Goal: Task Accomplishment & Management: Manage account settings

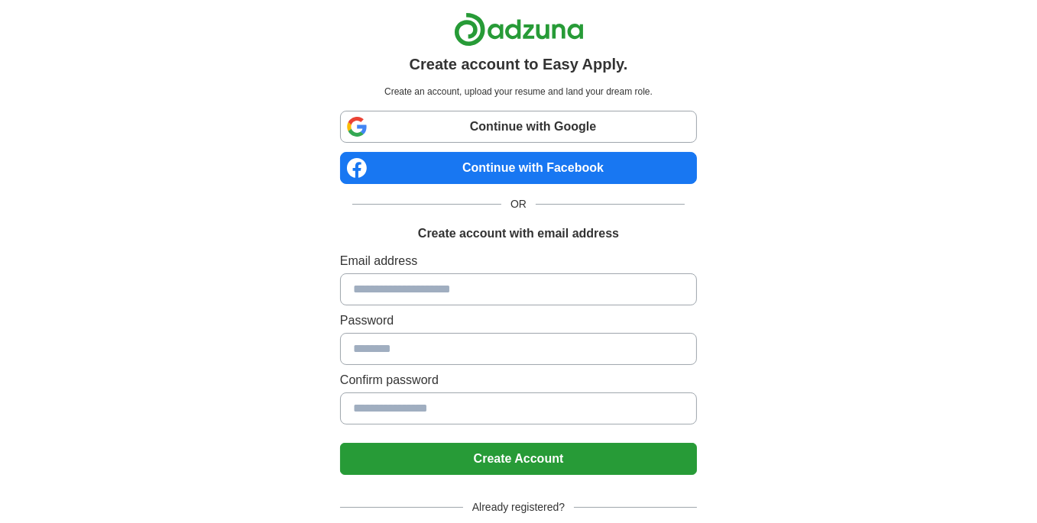
click at [486, 128] on link "Continue with Google" at bounding box center [518, 127] width 357 height 32
click at [481, 281] on input at bounding box center [518, 290] width 357 height 32
type input "**********"
click at [405, 339] on input at bounding box center [518, 349] width 357 height 32
click at [478, 409] on input at bounding box center [518, 409] width 357 height 32
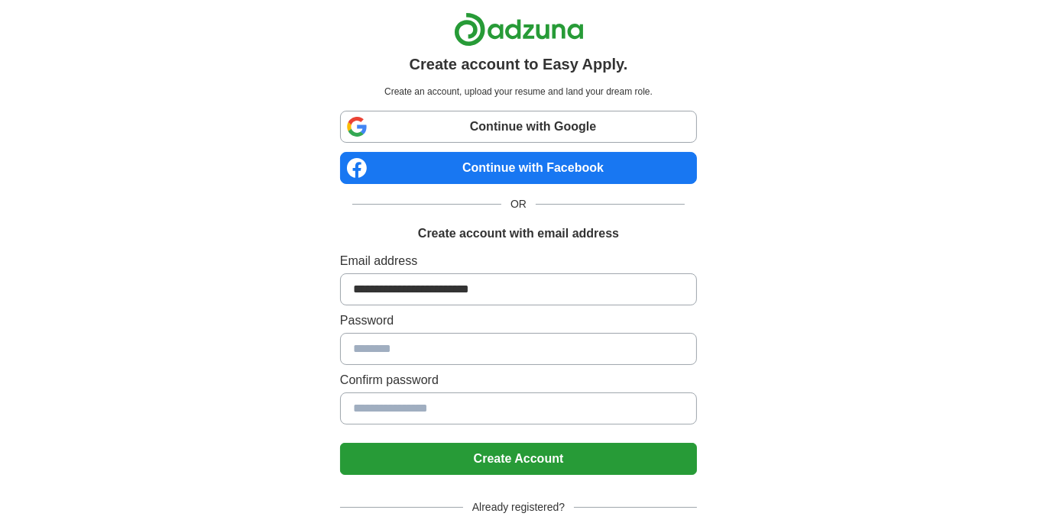
click at [497, 342] on input at bounding box center [518, 349] width 357 height 32
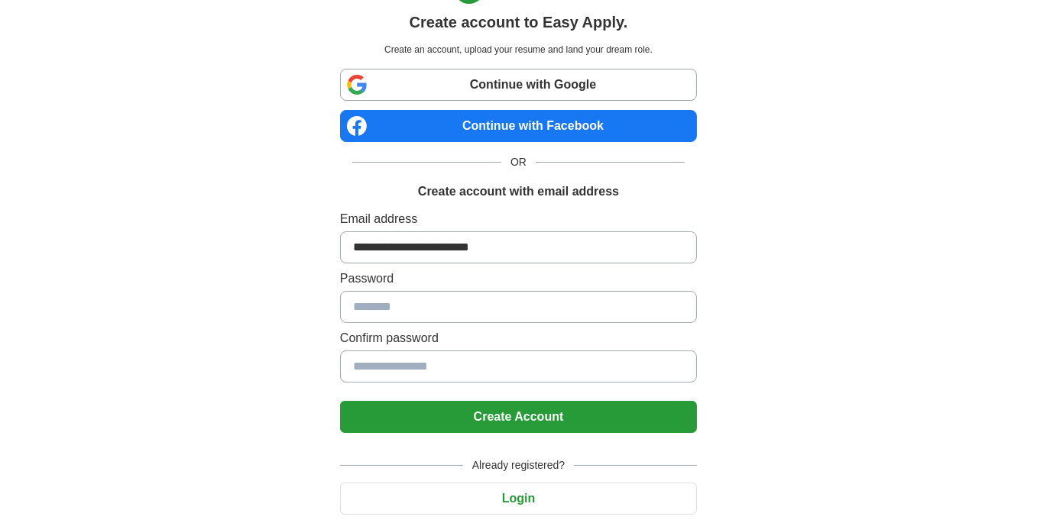
scroll to position [86, 0]
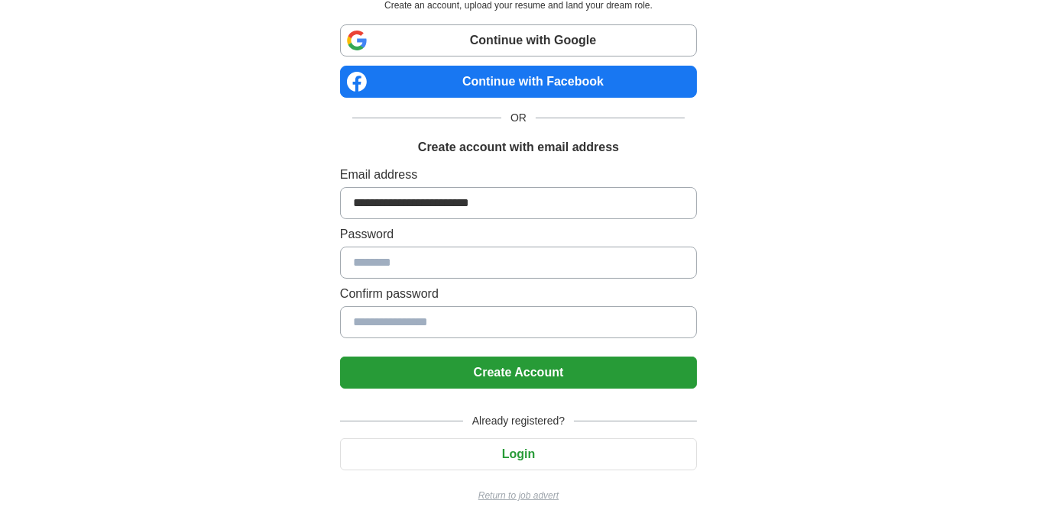
click at [374, 258] on input at bounding box center [518, 263] width 357 height 32
type input "**********"
click at [340, 357] on button "Create Account" at bounding box center [518, 373] width 357 height 32
click at [624, 365] on button "Create Account" at bounding box center [518, 373] width 357 height 32
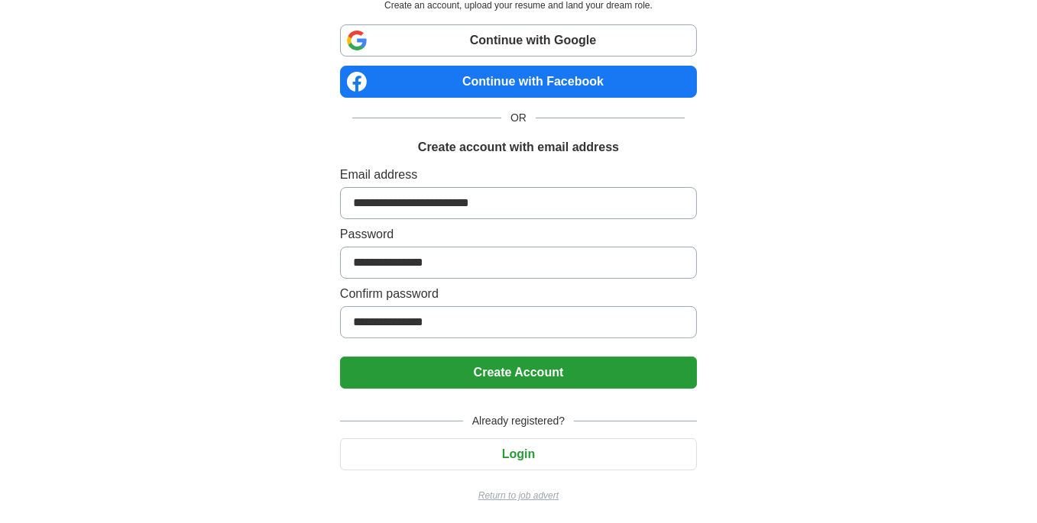
click at [624, 366] on button "Create Account" at bounding box center [518, 373] width 357 height 32
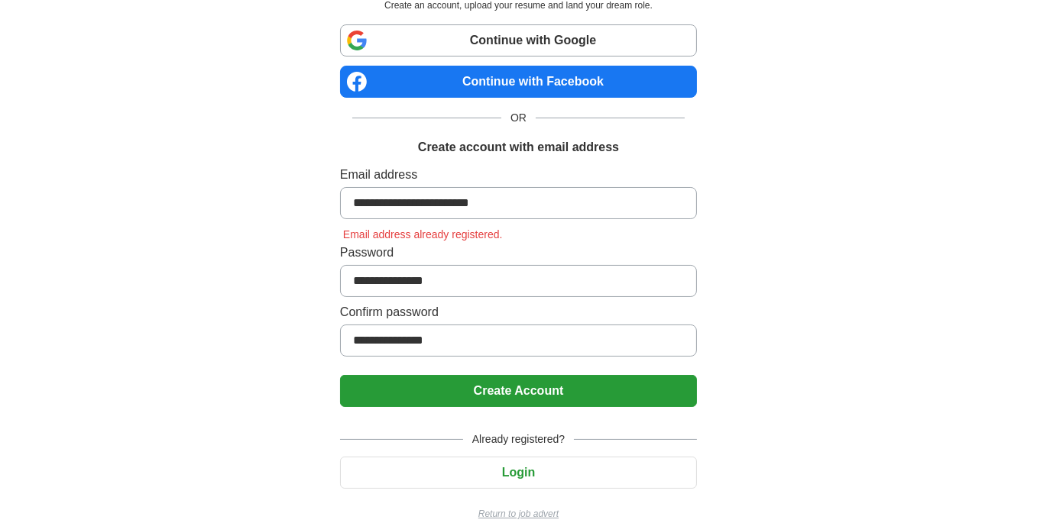
click at [540, 459] on button "Login" at bounding box center [518, 473] width 357 height 32
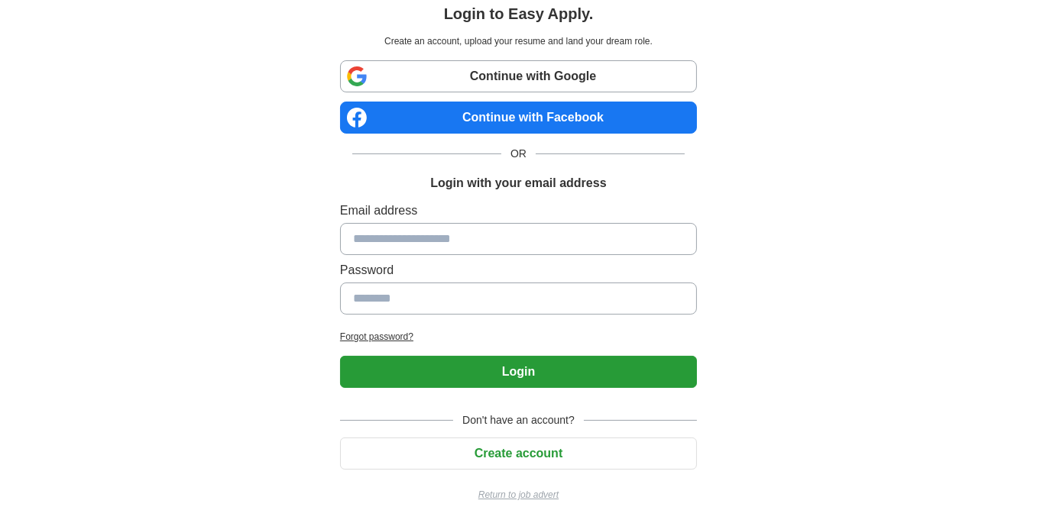
drag, startPoint x: 452, startPoint y: 217, endPoint x: 445, endPoint y: 235, distance: 19.2
click at [449, 221] on div "Email address Password" at bounding box center [518, 261] width 357 height 119
click at [380, 330] on h2 "Forgot password?" at bounding box center [518, 337] width 357 height 14
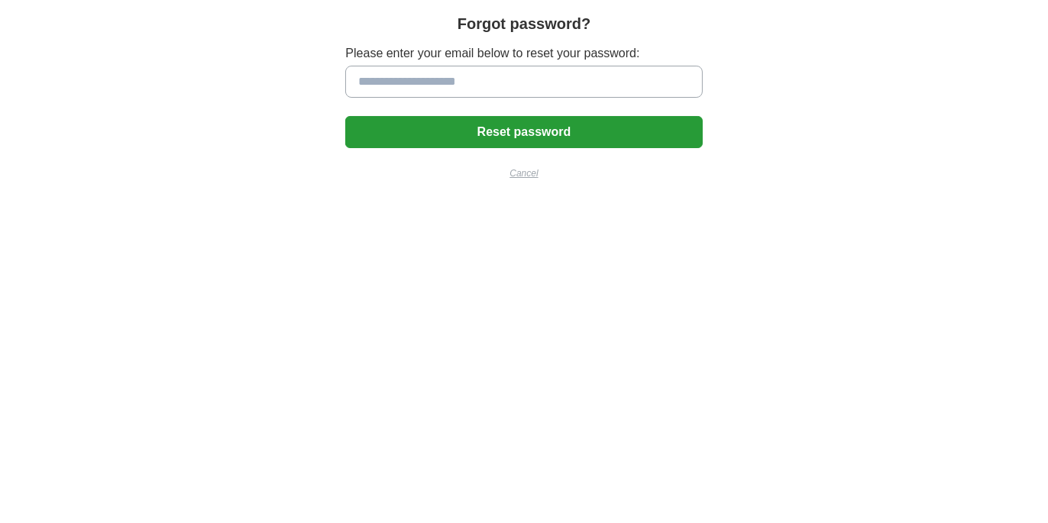
click at [416, 77] on input at bounding box center [523, 82] width 357 height 32
type input "**********"
click at [407, 132] on button "Reset password" at bounding box center [523, 132] width 357 height 32
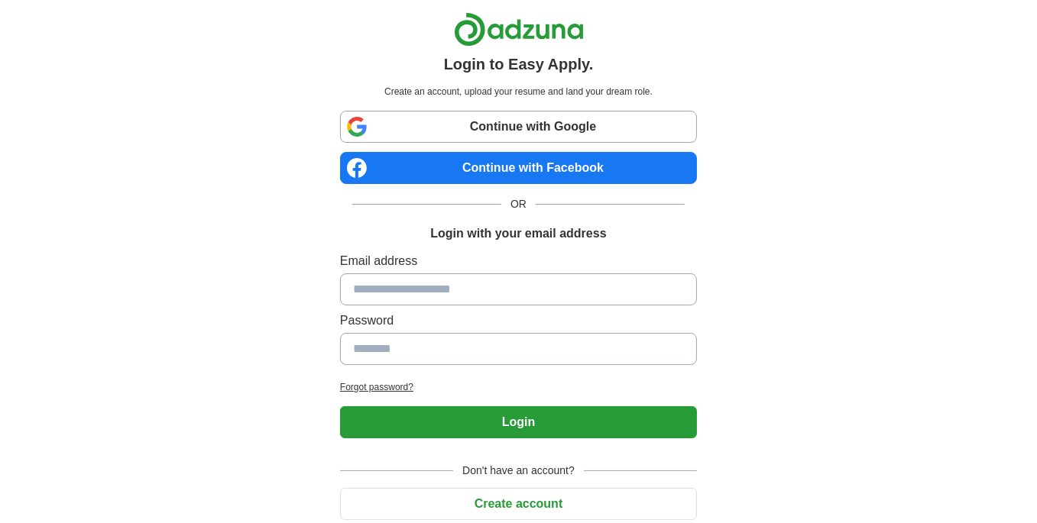
click at [423, 287] on input at bounding box center [518, 290] width 357 height 32
type input "**********"
click at [419, 353] on input at bounding box center [518, 349] width 357 height 32
